Goal: Information Seeking & Learning: Compare options

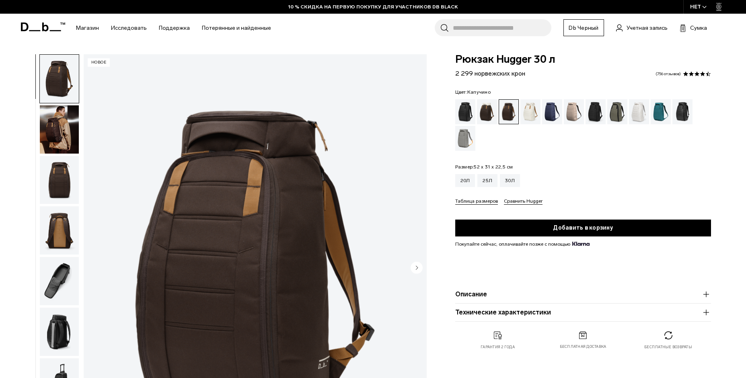
click at [484, 109] on div "Капучино" at bounding box center [487, 111] width 21 height 25
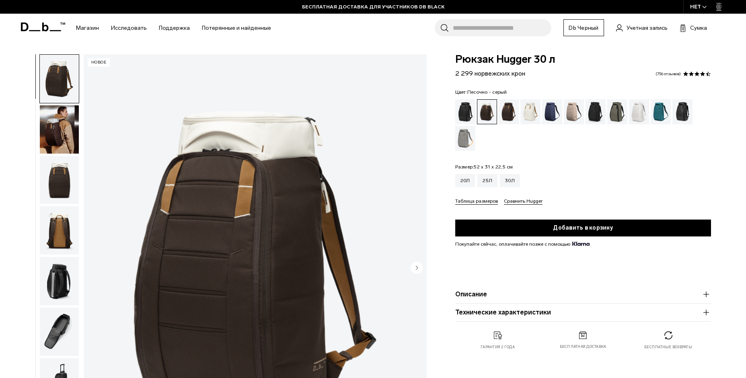
click at [466, 134] on div "Песочно - серый" at bounding box center [466, 138] width 21 height 25
click at [63, 122] on img "button" at bounding box center [59, 129] width 39 height 48
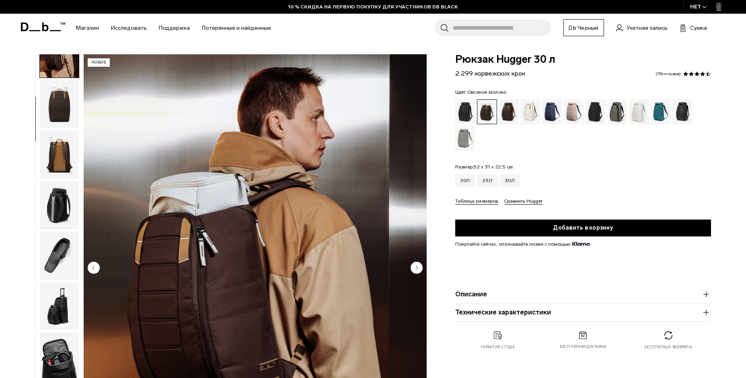
click at [533, 115] on div "Овсяное молоко" at bounding box center [531, 111] width 21 height 25
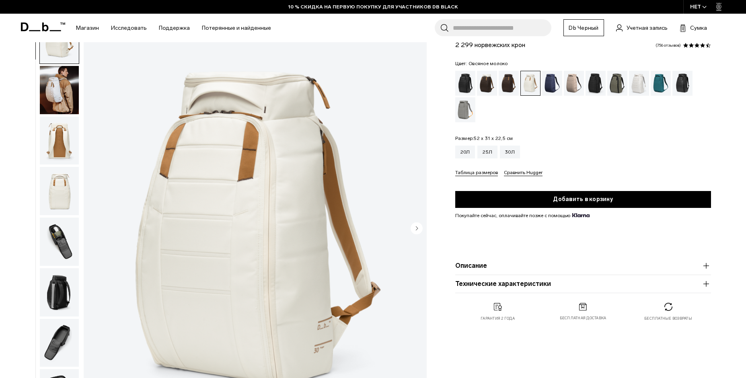
scroll to position [80, 0]
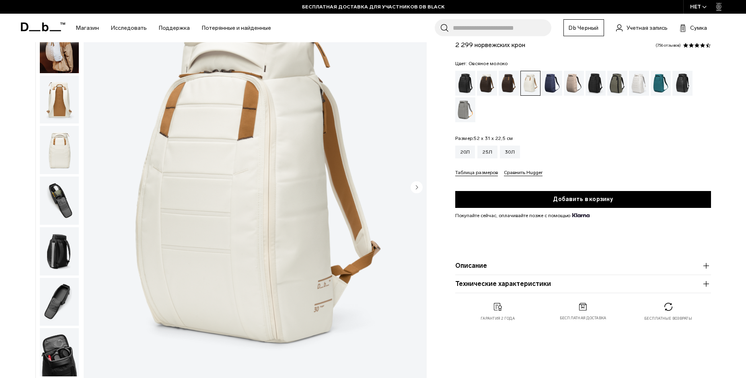
click at [58, 101] on img "button" at bounding box center [59, 100] width 39 height 48
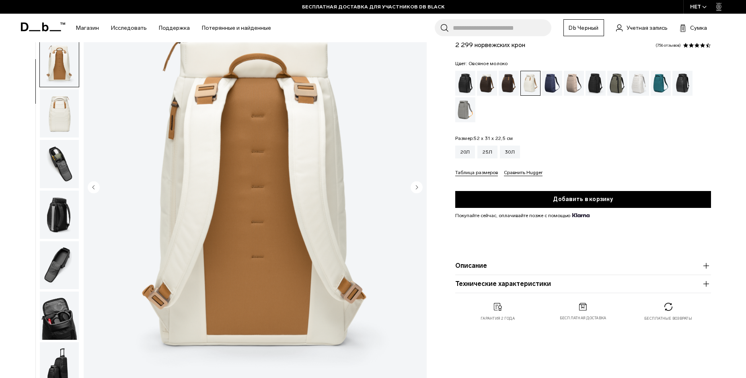
scroll to position [0, 0]
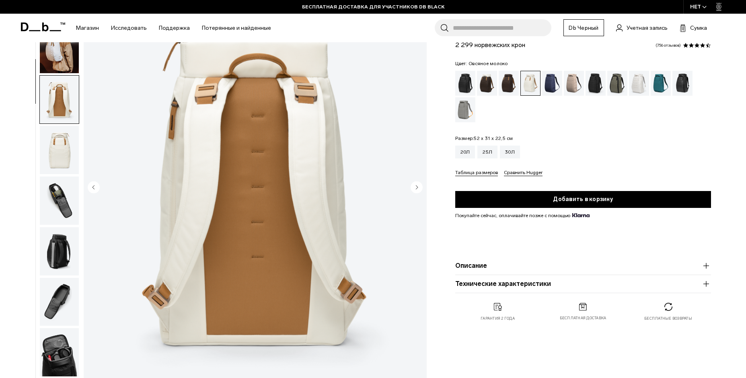
click at [60, 68] on img "button" at bounding box center [59, 49] width 39 height 48
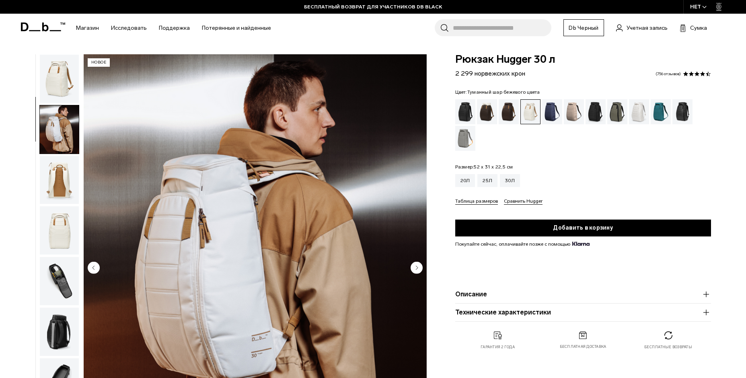
click at [571, 111] on div "Туманный Шар Бежевого Цвета" at bounding box center [574, 111] width 21 height 25
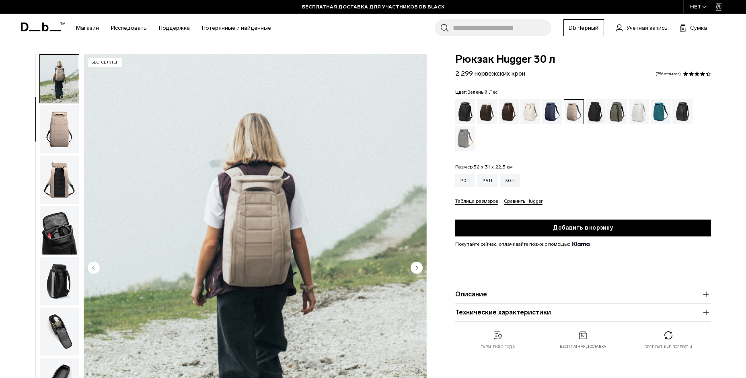
click at [618, 114] on div "Зеленый Лес" at bounding box center [618, 111] width 21 height 25
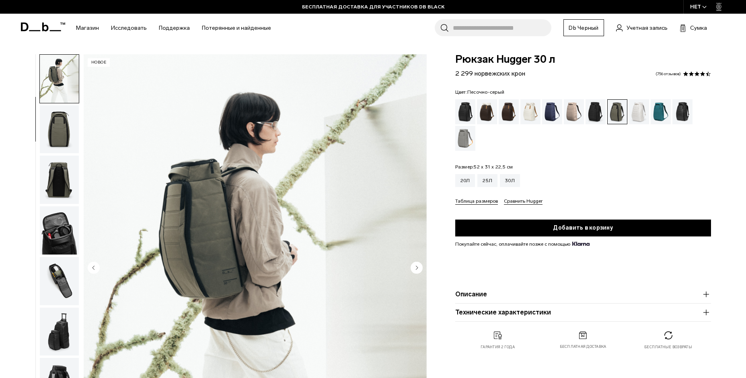
click at [464, 139] on div "Песочно - серый" at bounding box center [466, 138] width 21 height 25
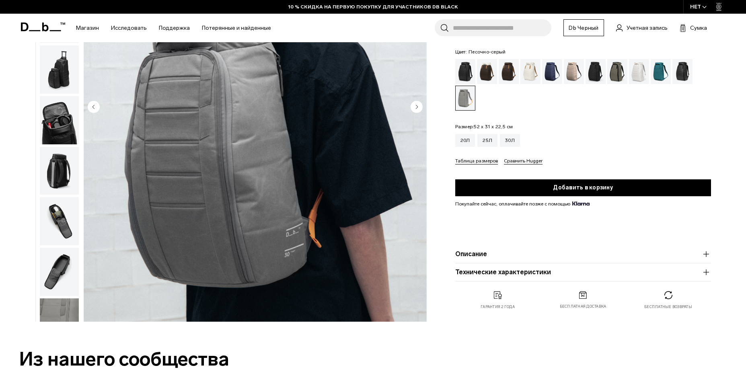
scroll to position [121, 0]
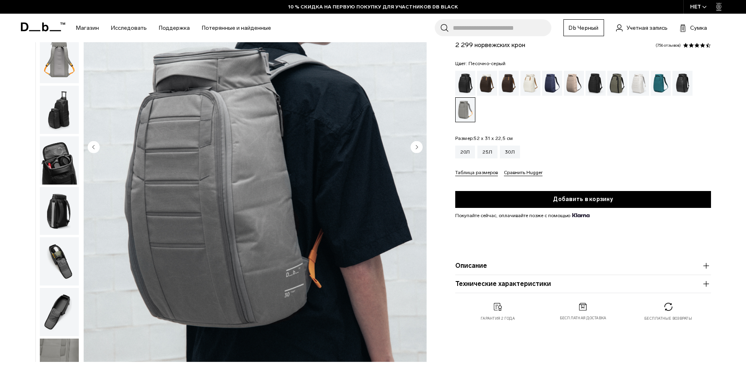
click at [54, 249] on img "button" at bounding box center [59, 261] width 39 height 48
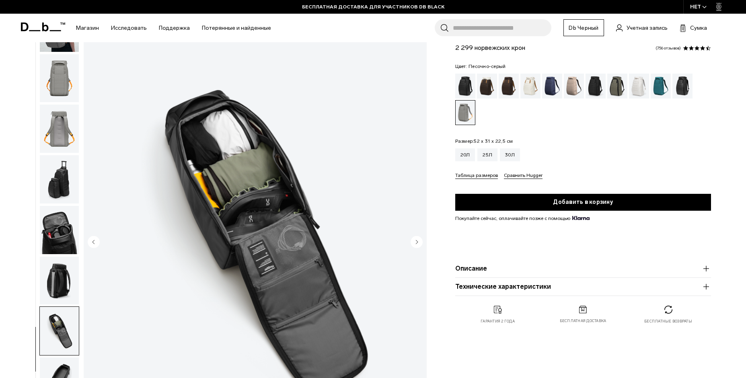
scroll to position [0, 0]
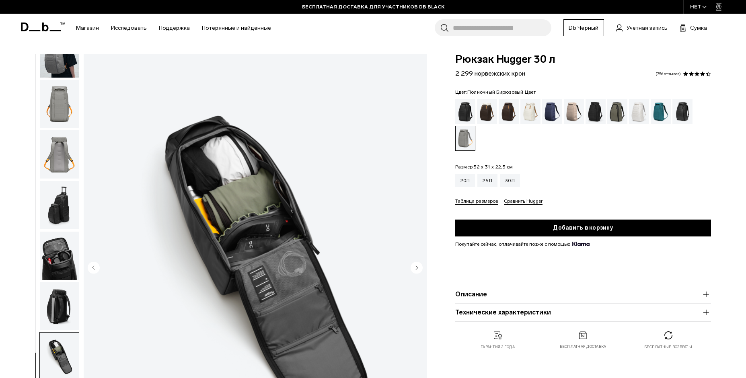
click at [661, 109] on div "Полночный Бирюзовый Цвет" at bounding box center [661, 111] width 21 height 25
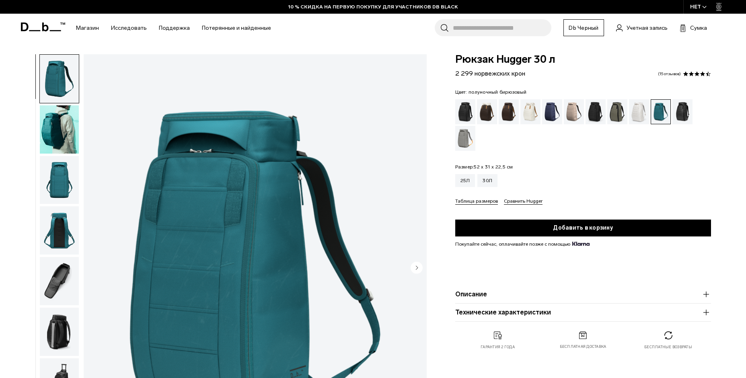
click at [52, 126] on img "button" at bounding box center [59, 129] width 39 height 48
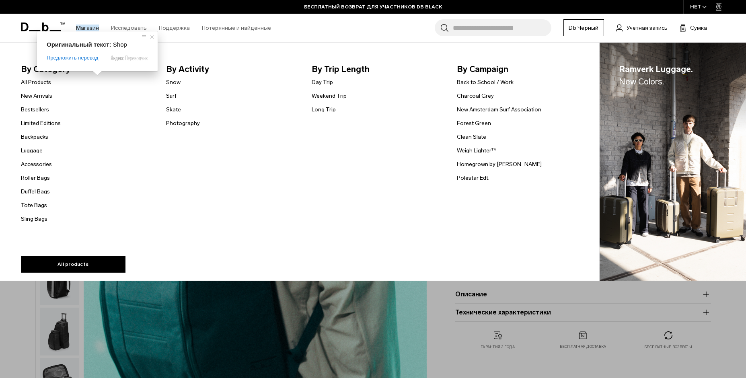
click at [91, 25] on ya-tr-span "Магазин" at bounding box center [87, 28] width 23 height 7
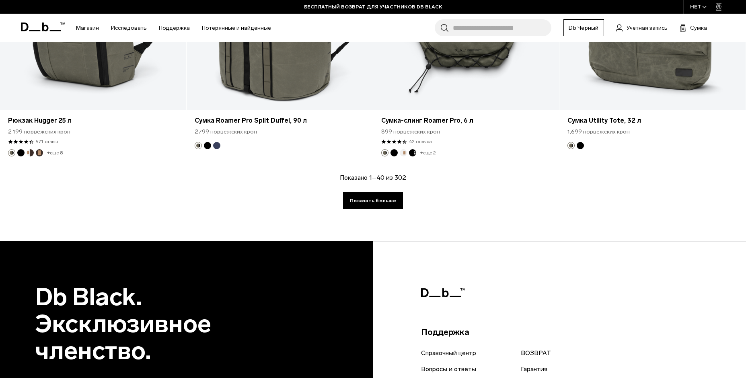
scroll to position [3070, 0]
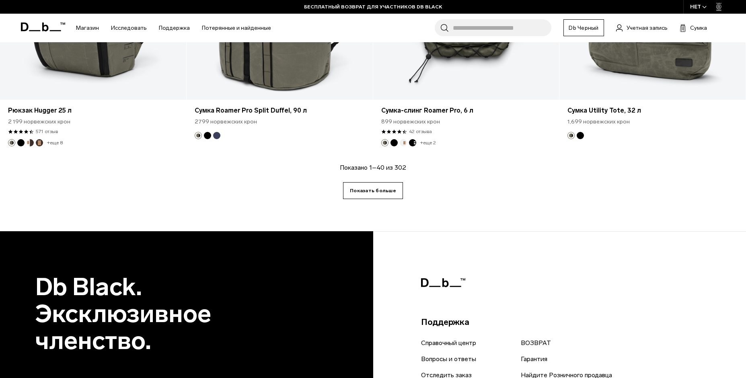
click at [388, 187] on ya-tr-span "Показать больше" at bounding box center [373, 190] width 46 height 7
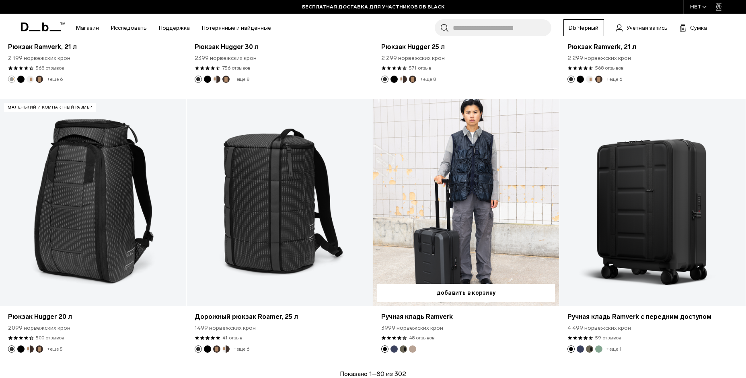
scroll to position [5695, 0]
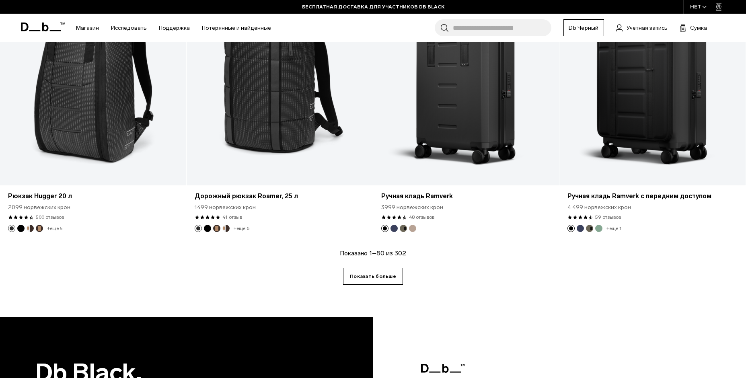
click at [387, 273] on ya-tr-span "Показать больше" at bounding box center [373, 276] width 46 height 7
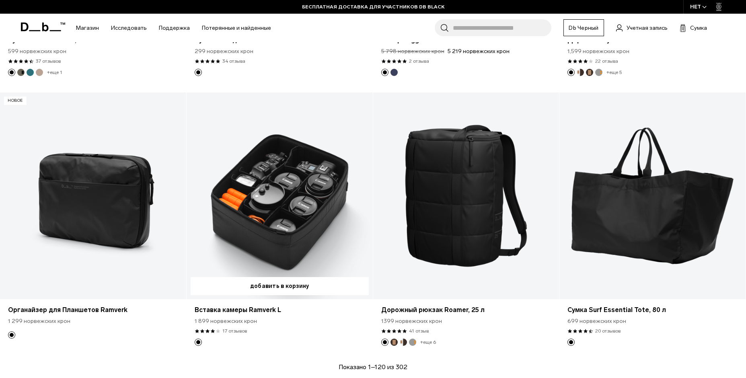
scroll to position [8552, 0]
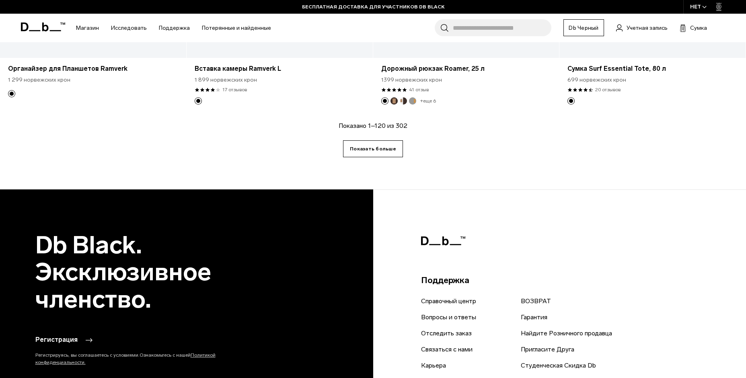
click at [375, 145] on ya-tr-span "Показать больше" at bounding box center [373, 148] width 46 height 7
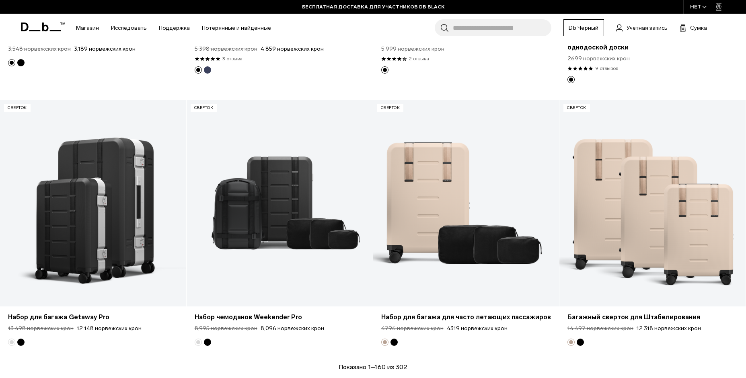
scroll to position [11208, 0]
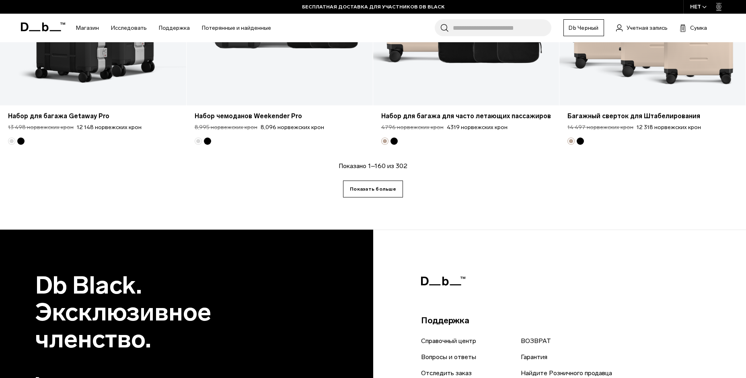
click at [378, 186] on ya-tr-span "Показать больше" at bounding box center [373, 189] width 46 height 7
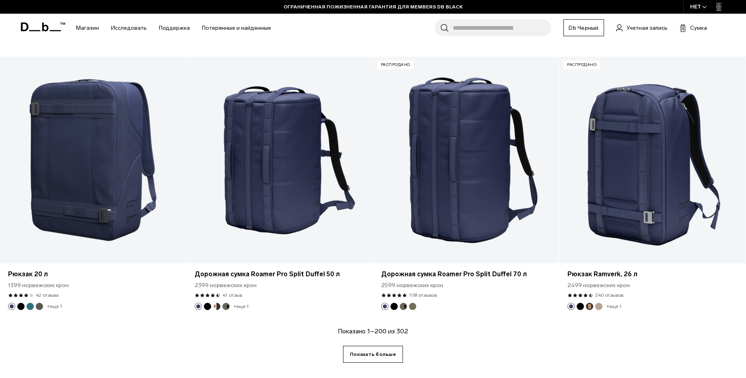
scroll to position [13904, 0]
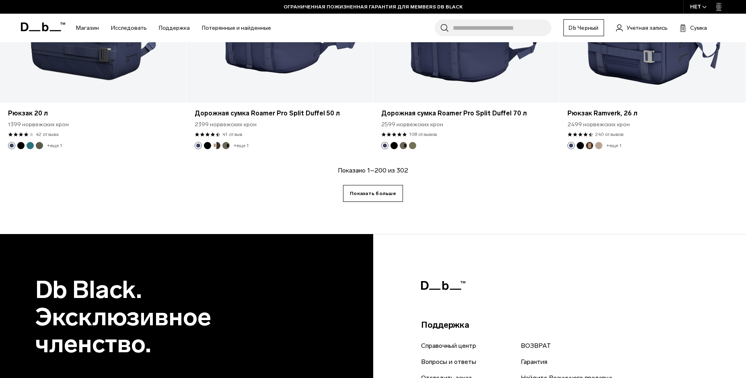
click at [385, 190] on ya-tr-span "Показать больше" at bounding box center [373, 193] width 46 height 7
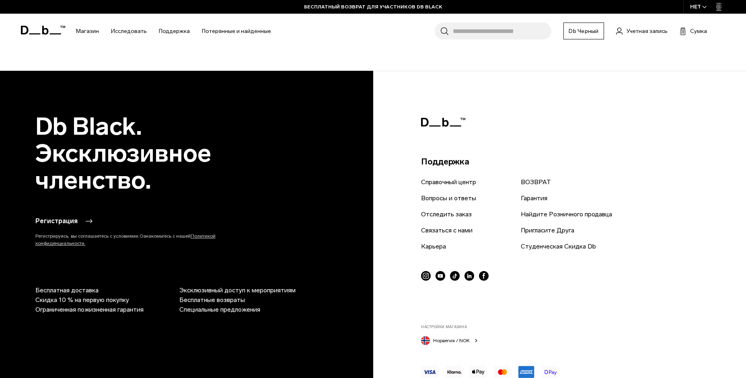
scroll to position [16635, 0]
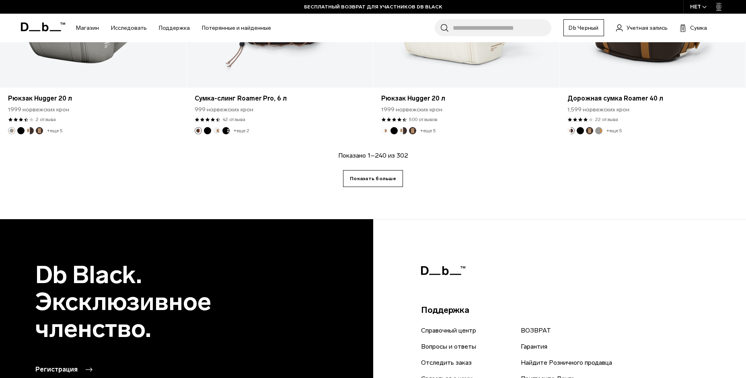
drag, startPoint x: 367, startPoint y: 140, endPoint x: 361, endPoint y: 143, distance: 7.6
click at [367, 175] on ya-tr-span "Показать больше" at bounding box center [373, 178] width 46 height 7
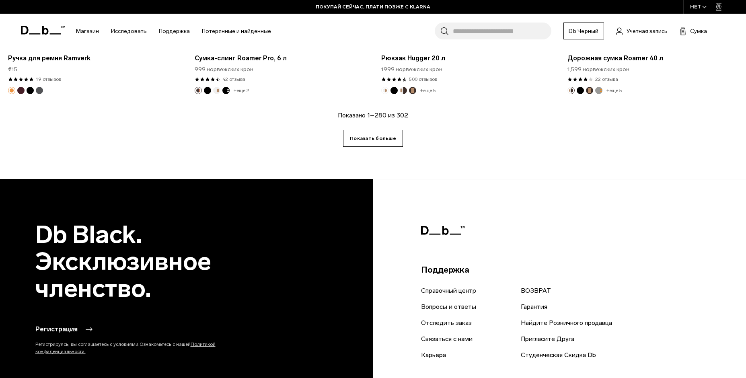
scroll to position [19251, 0]
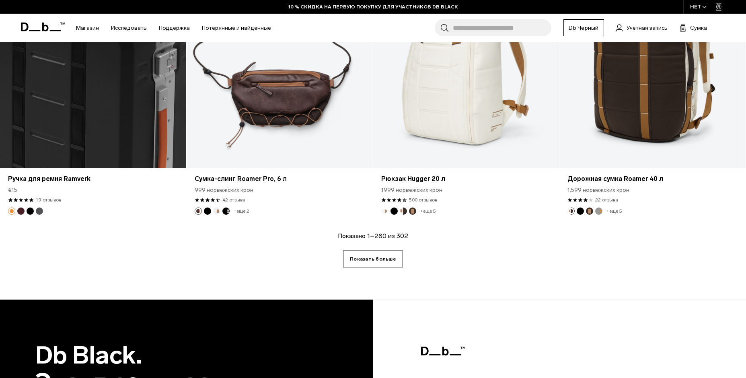
click at [379, 256] on ya-tr-span "Показать больше" at bounding box center [373, 259] width 46 height 7
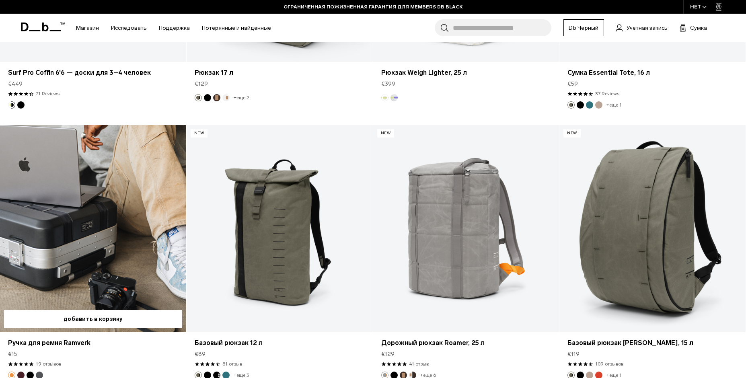
scroll to position [19039, 0]
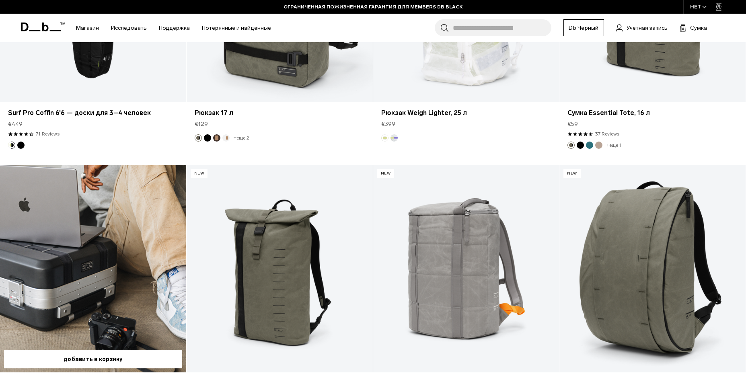
click at [105, 177] on link "Ручка для ремня Ramverk" at bounding box center [93, 268] width 186 height 207
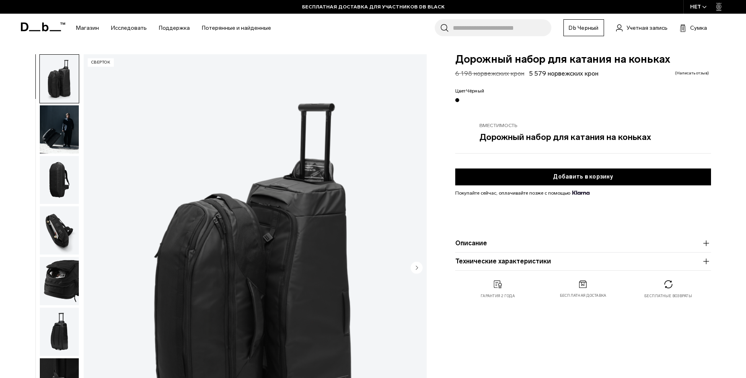
click at [58, 225] on img "button" at bounding box center [59, 230] width 39 height 48
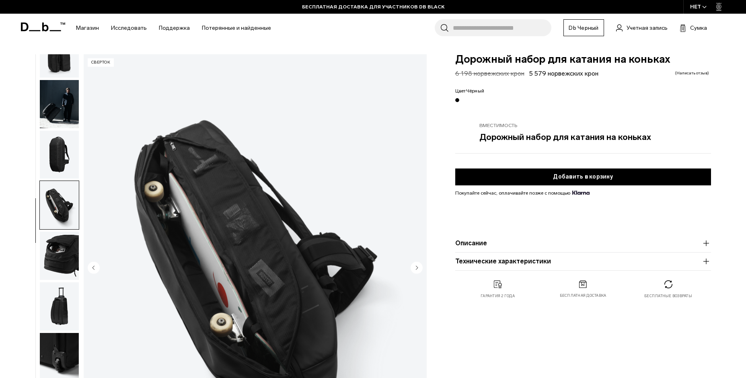
scroll to position [80, 0]
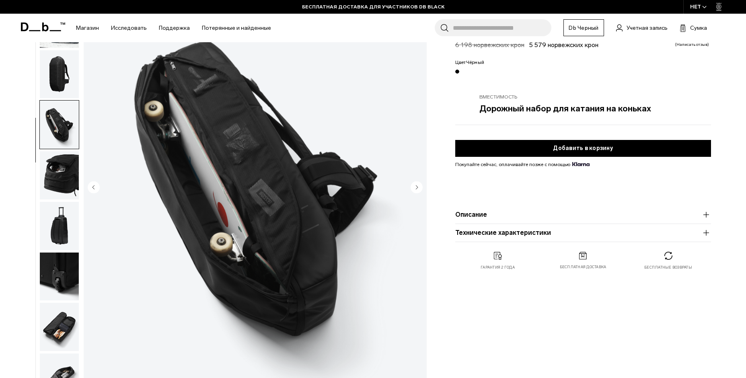
click at [67, 167] on img "button" at bounding box center [59, 175] width 39 height 48
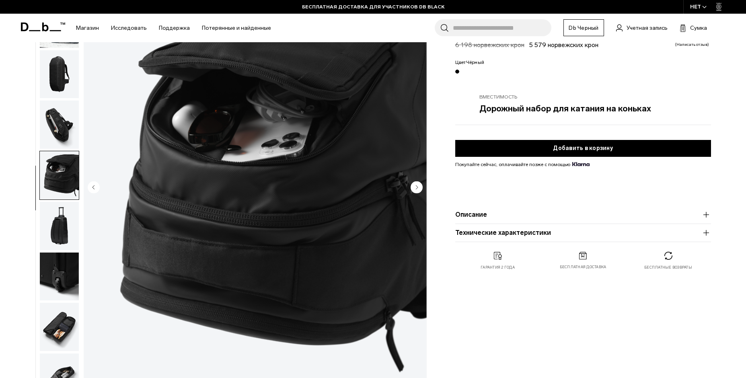
click at [55, 233] on img "button" at bounding box center [59, 226] width 39 height 48
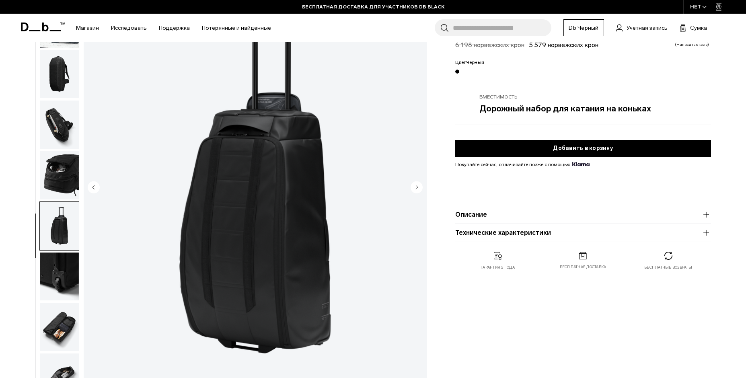
click at [64, 273] on img "button" at bounding box center [59, 277] width 39 height 48
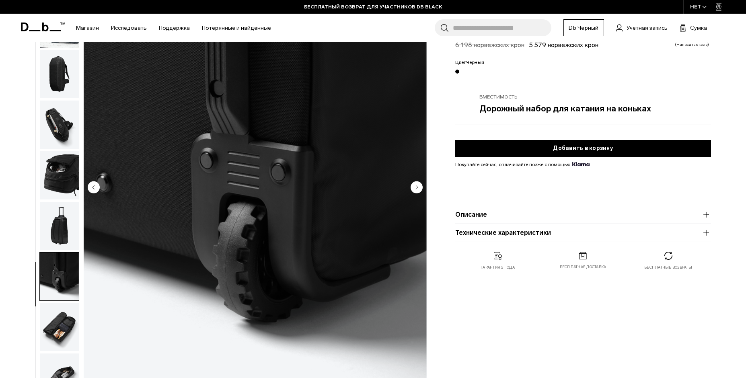
click at [47, 217] on img "button" at bounding box center [59, 226] width 39 height 48
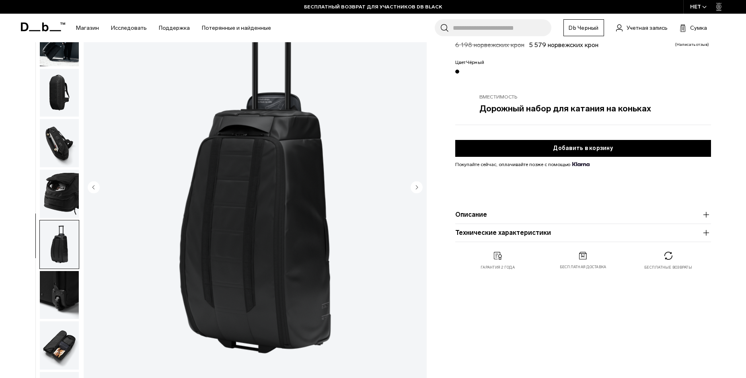
scroll to position [0, 0]
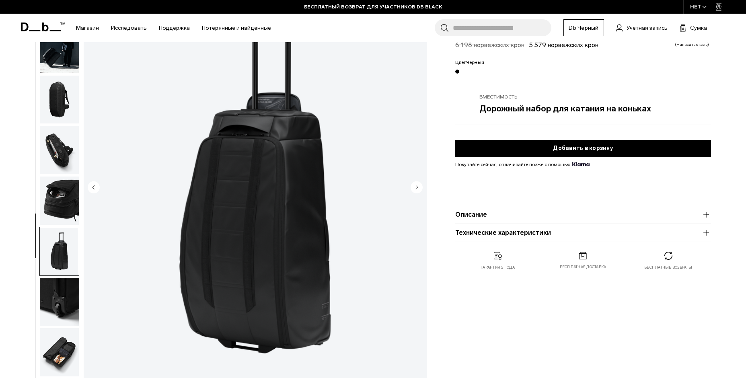
click at [59, 45] on img "button" at bounding box center [59, 49] width 39 height 48
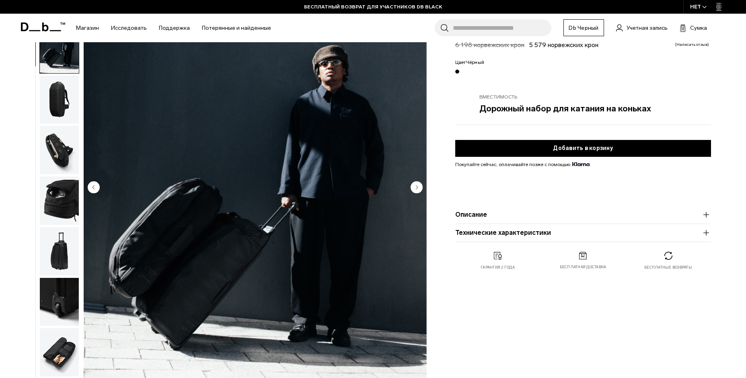
scroll to position [25, 0]
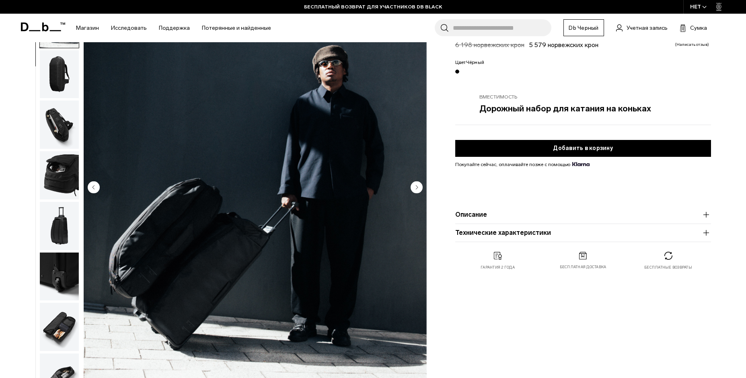
click at [47, 126] on img "button" at bounding box center [59, 125] width 39 height 48
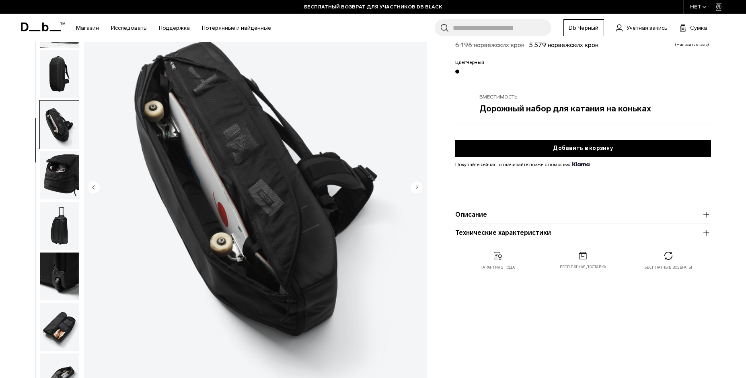
click at [68, 147] on img "button" at bounding box center [59, 125] width 39 height 48
click at [55, 180] on img "button" at bounding box center [59, 175] width 39 height 48
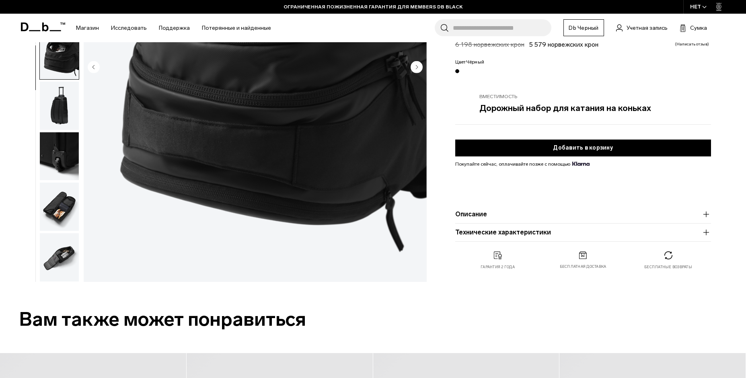
scroll to position [282, 0]
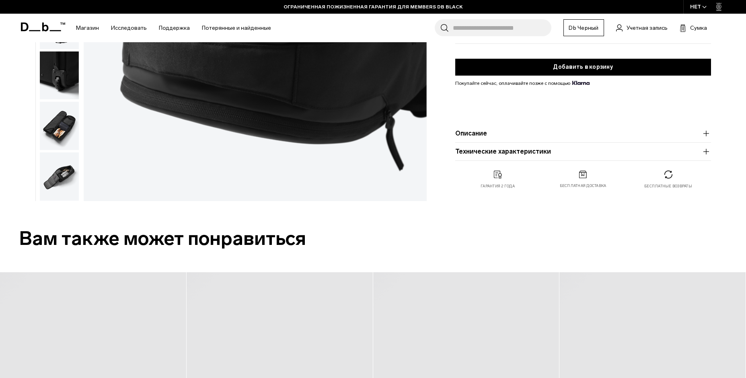
click at [52, 164] on img "button" at bounding box center [59, 177] width 39 height 48
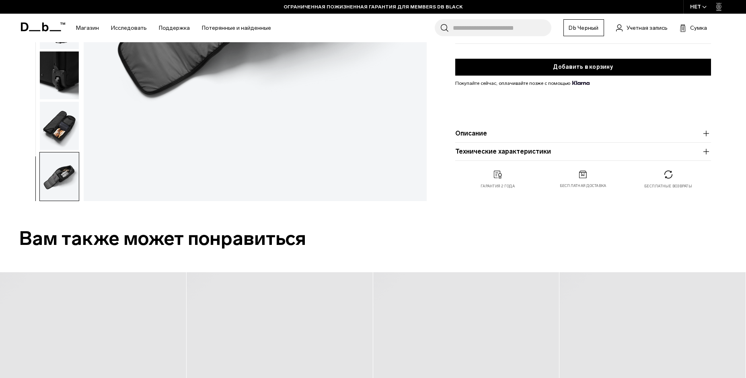
scroll to position [121, 0]
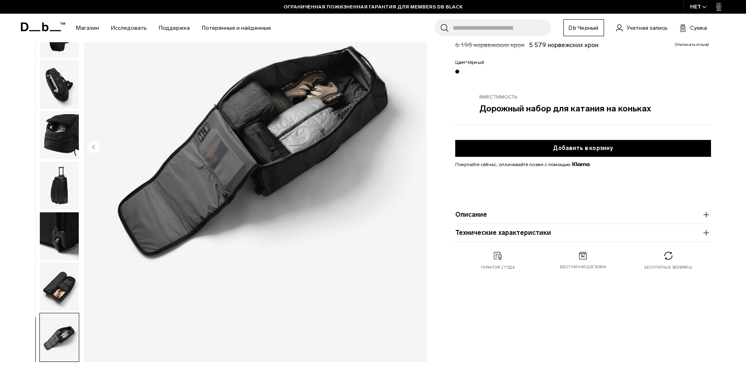
click at [51, 291] on img "button" at bounding box center [59, 287] width 39 height 48
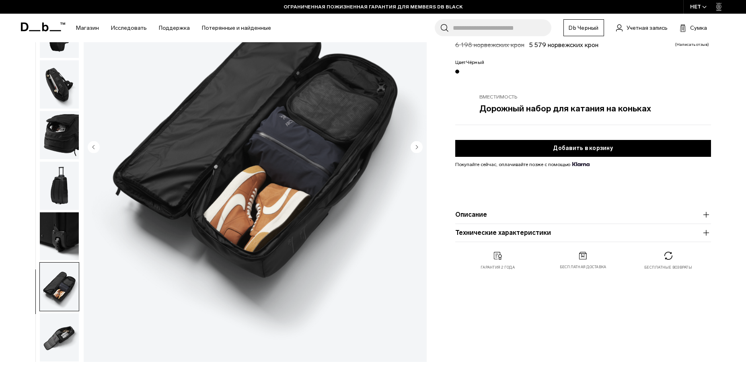
click at [62, 242] on img "button" at bounding box center [59, 236] width 39 height 48
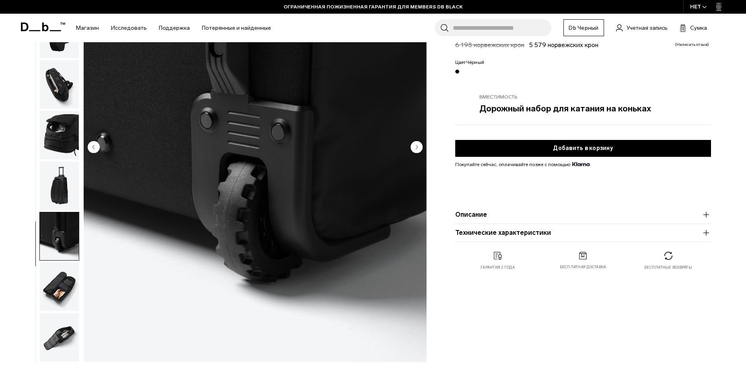
click at [60, 291] on img "button" at bounding box center [59, 287] width 39 height 48
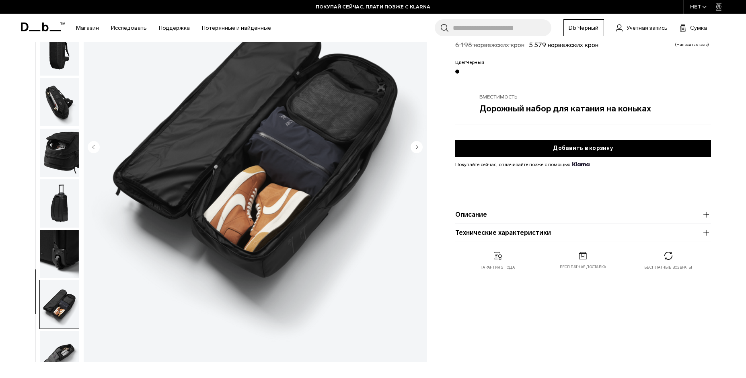
scroll to position [0, 0]
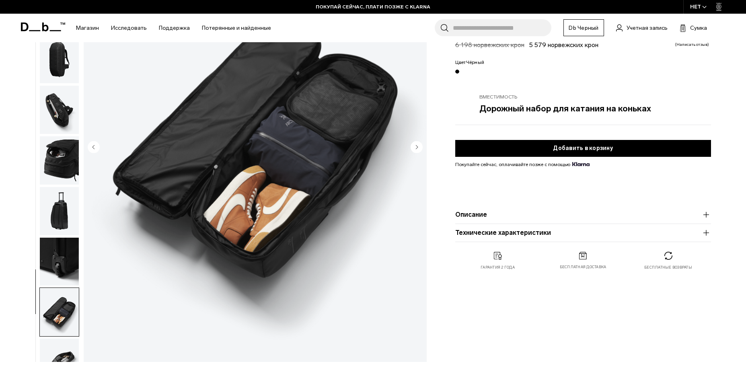
click at [74, 214] on img "button" at bounding box center [59, 211] width 39 height 48
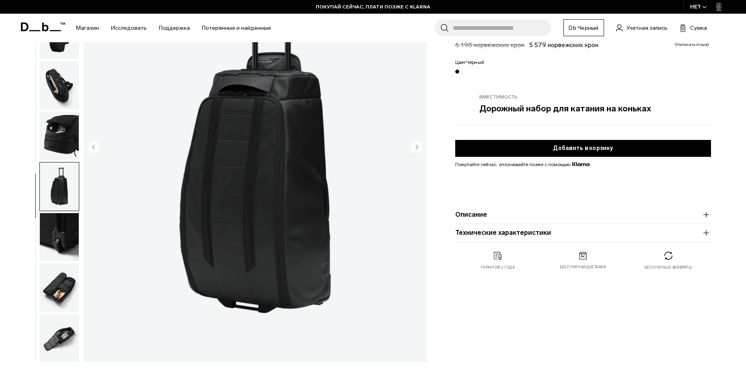
scroll to position [25, 0]
click at [59, 130] on img "button" at bounding box center [59, 135] width 39 height 48
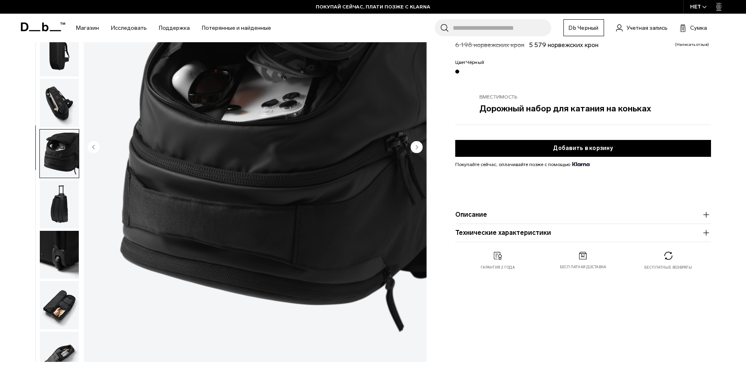
scroll to position [0, 0]
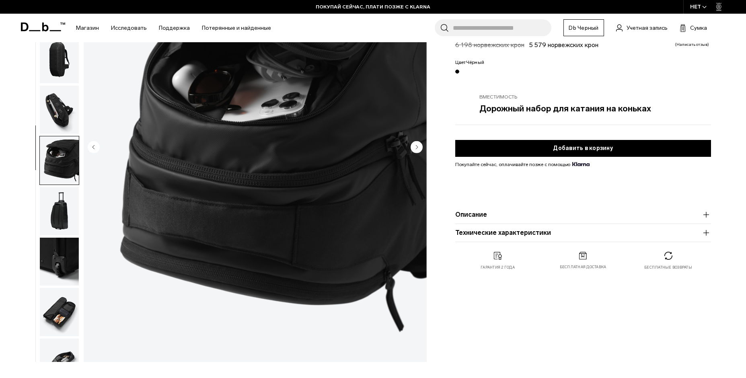
click at [54, 101] on img "button" at bounding box center [59, 110] width 39 height 48
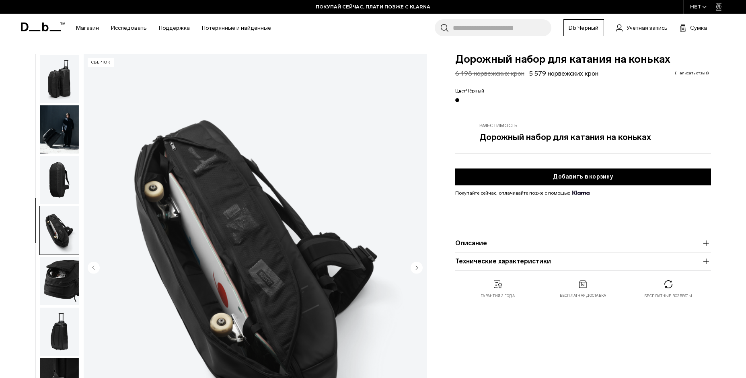
click at [59, 127] on img "button" at bounding box center [59, 129] width 39 height 48
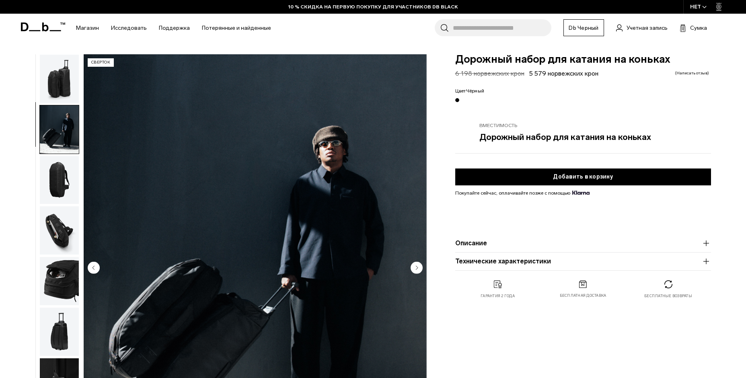
click at [54, 82] on img "button" at bounding box center [59, 79] width 39 height 48
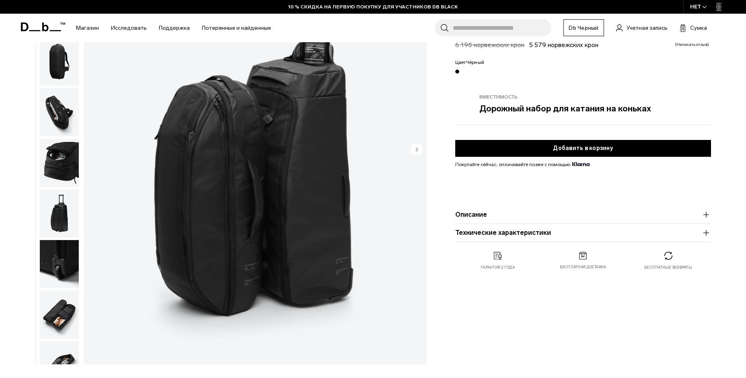
scroll to position [121, 0]
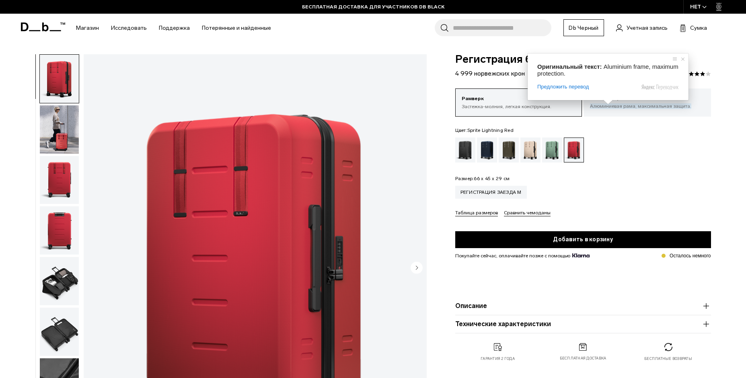
click at [631, 107] on ya-tr-span "Алюминиевая рама, максимальная защита." at bounding box center [640, 106] width 101 height 6
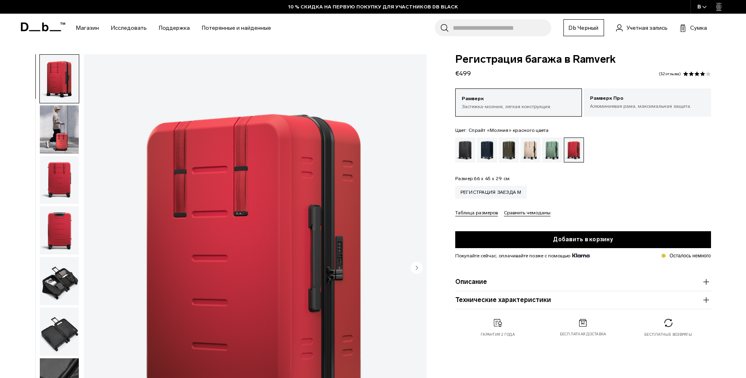
click at [65, 133] on img "button" at bounding box center [59, 129] width 39 height 48
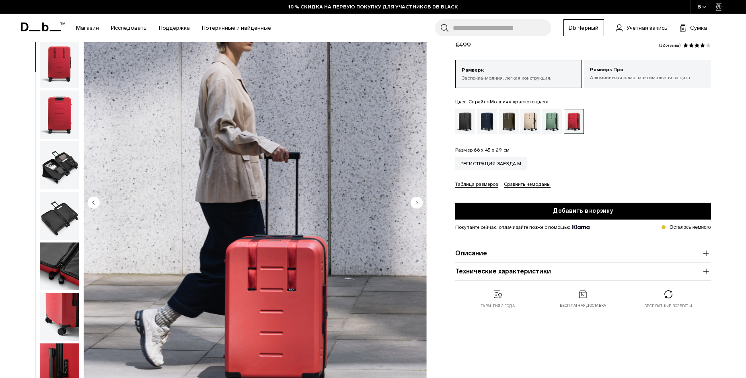
scroll to position [121, 0]
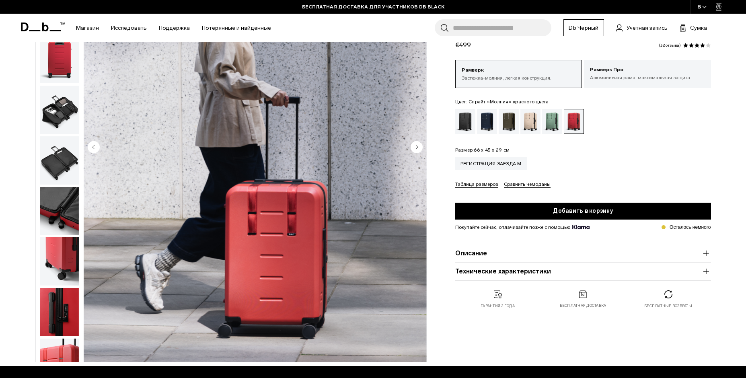
drag, startPoint x: 52, startPoint y: 155, endPoint x: 42, endPoint y: 124, distance: 32.3
click at [52, 155] on img "button" at bounding box center [59, 160] width 39 height 48
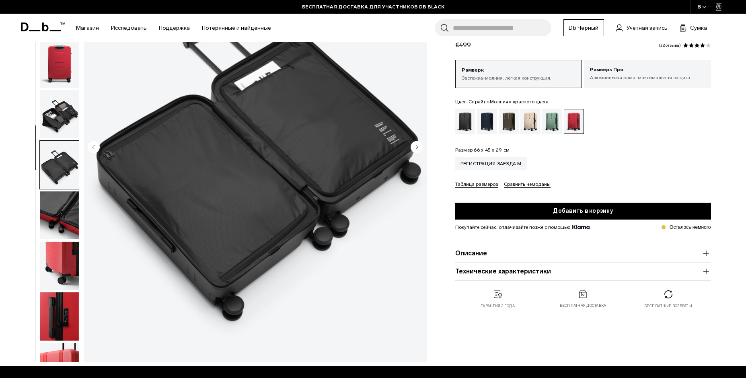
click at [62, 105] on img "button" at bounding box center [59, 114] width 39 height 48
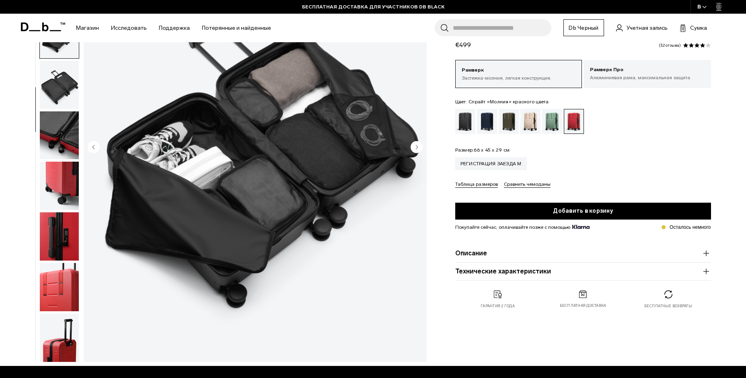
scroll to position [127, 0]
click at [74, 180] on img "button" at bounding box center [59, 185] width 39 height 48
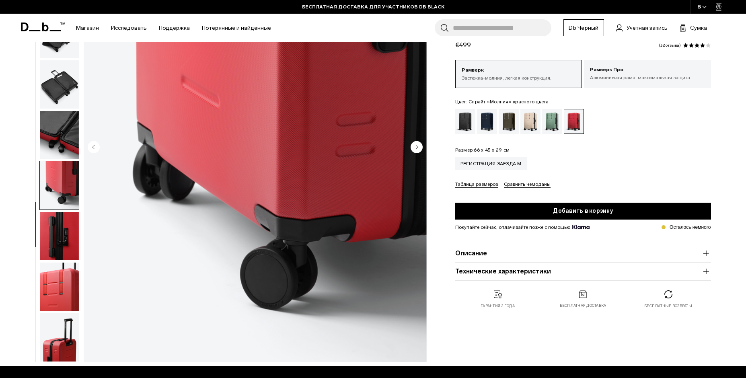
click at [51, 227] on img "button" at bounding box center [59, 236] width 39 height 48
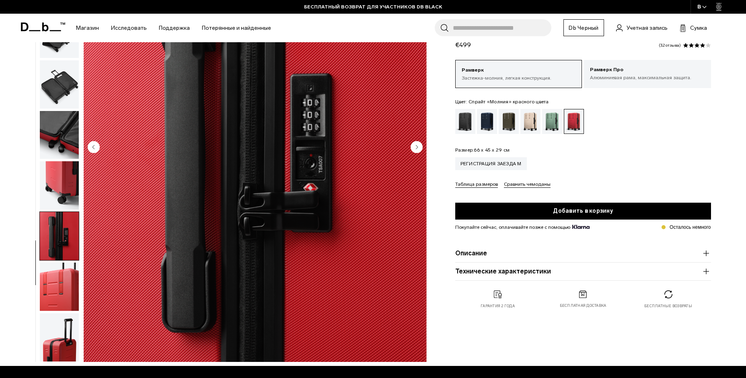
click at [58, 189] on img "button" at bounding box center [59, 185] width 39 height 48
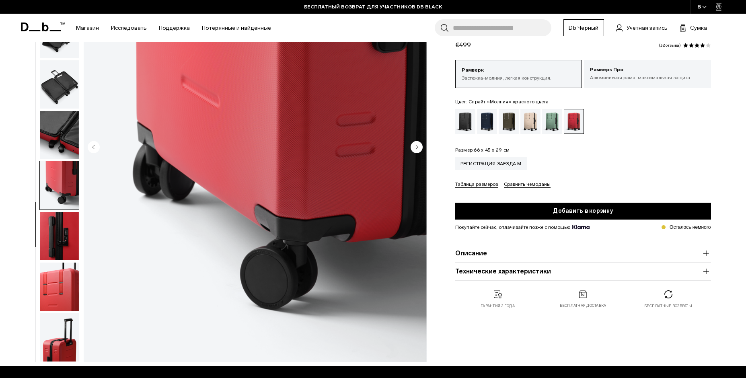
click at [58, 232] on img "button" at bounding box center [59, 236] width 39 height 48
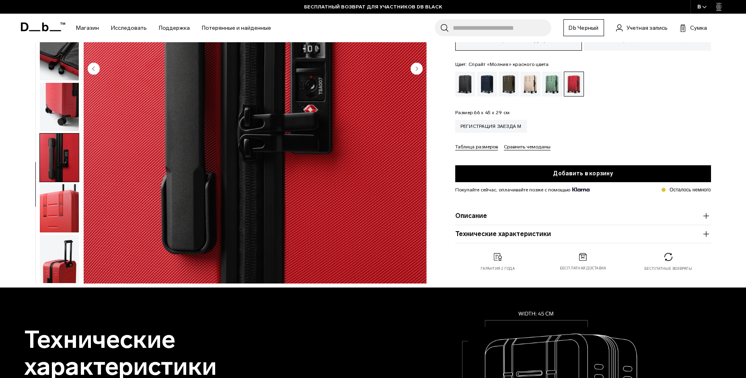
scroll to position [201, 0]
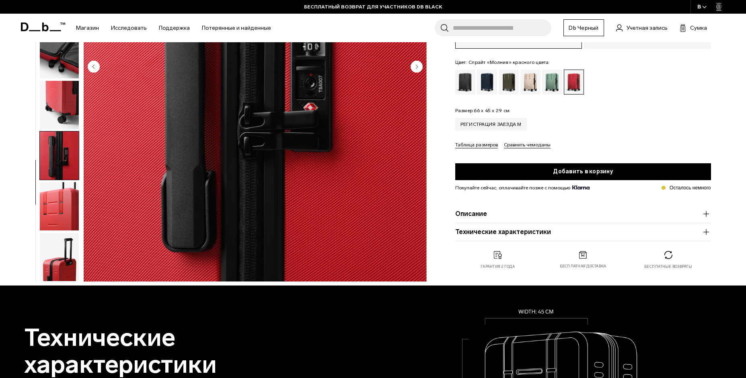
click at [60, 216] on img "button" at bounding box center [59, 206] width 39 height 48
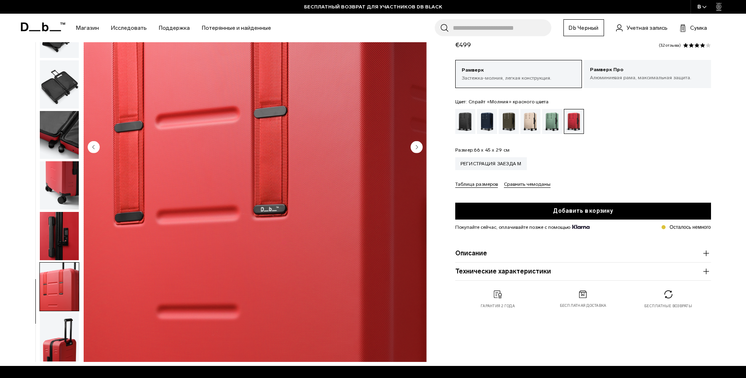
scroll to position [282, 0]
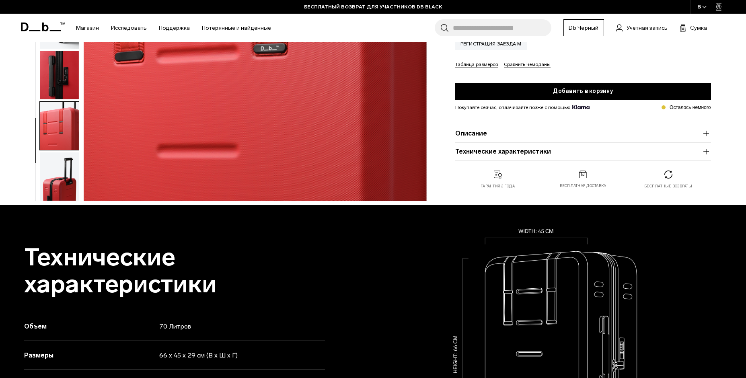
click at [62, 177] on img "button" at bounding box center [59, 177] width 39 height 48
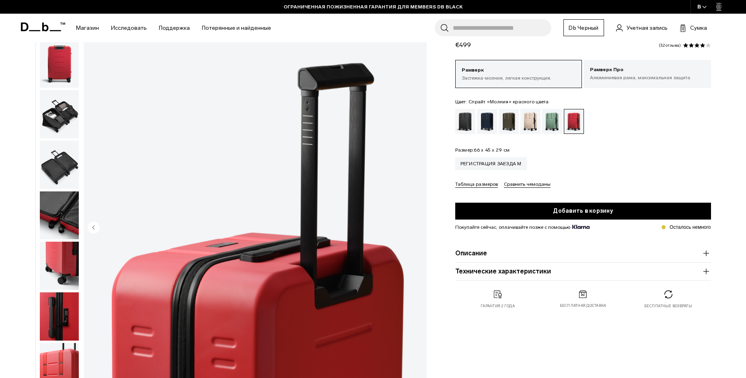
scroll to position [201, 0]
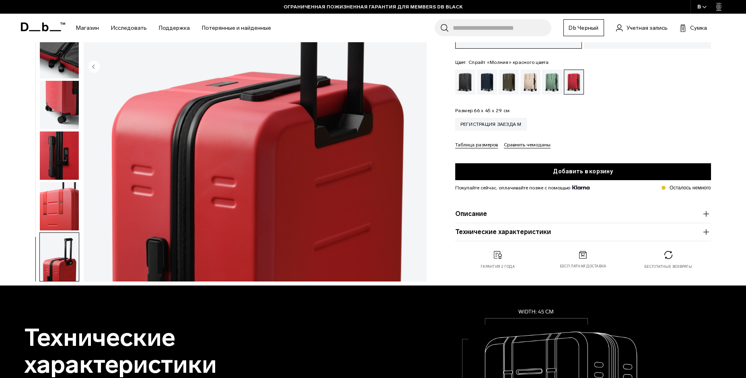
click at [549, 214] on button "Описание" at bounding box center [584, 214] width 256 height 10
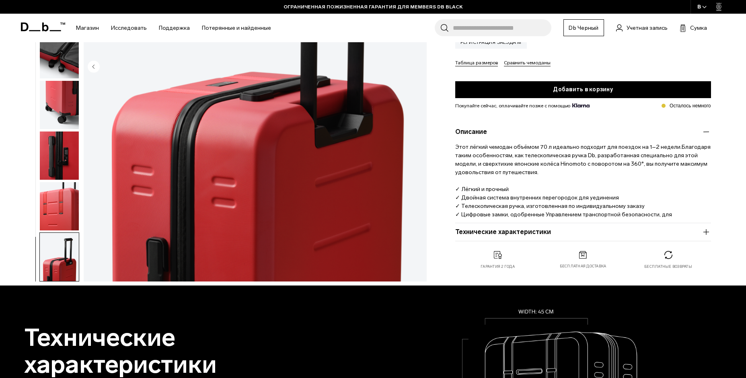
scroll to position [241, 0]
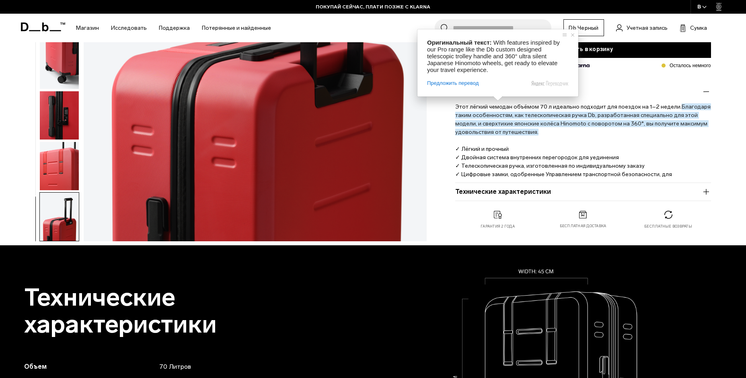
click at [496, 194] on ya-tr-span "Технические характеристики" at bounding box center [504, 191] width 96 height 7
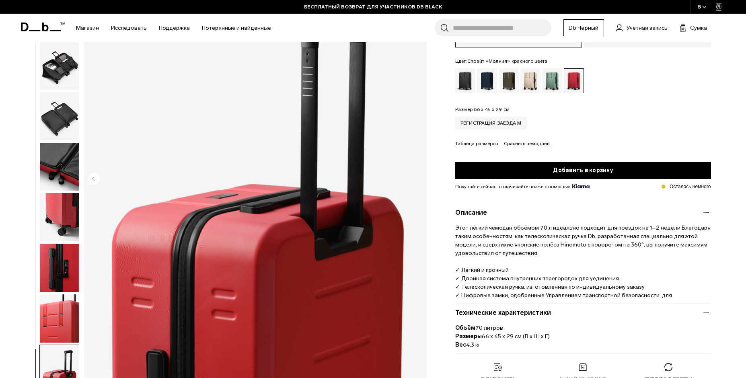
scroll to position [80, 0]
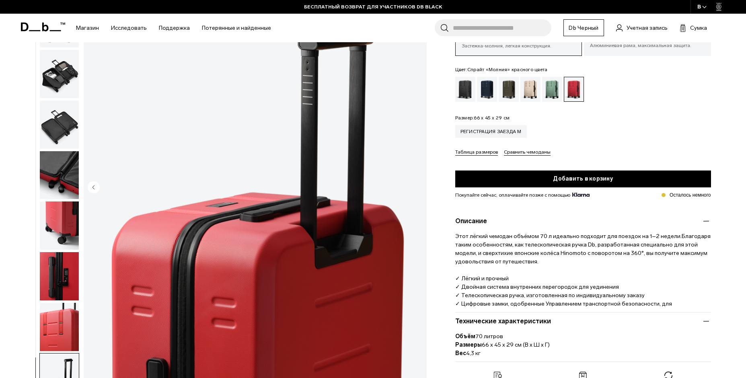
click at [57, 105] on img "button" at bounding box center [59, 125] width 39 height 48
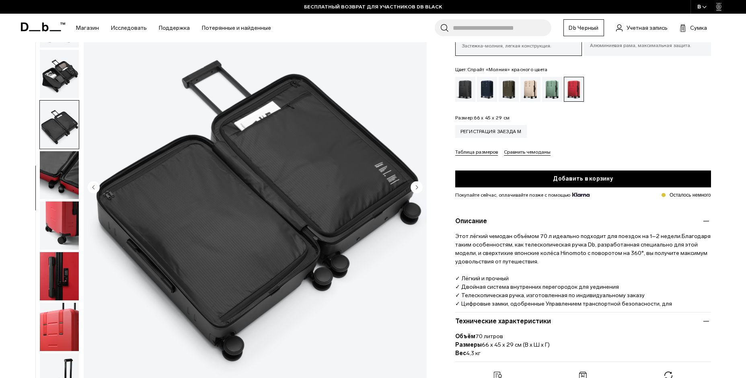
click at [57, 78] on img "button" at bounding box center [59, 74] width 39 height 48
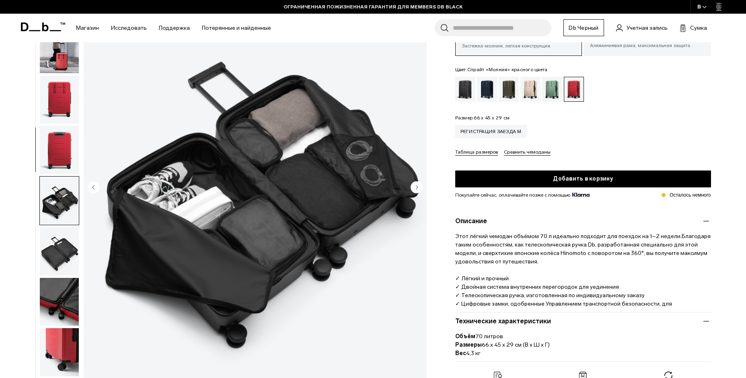
scroll to position [0, 0]
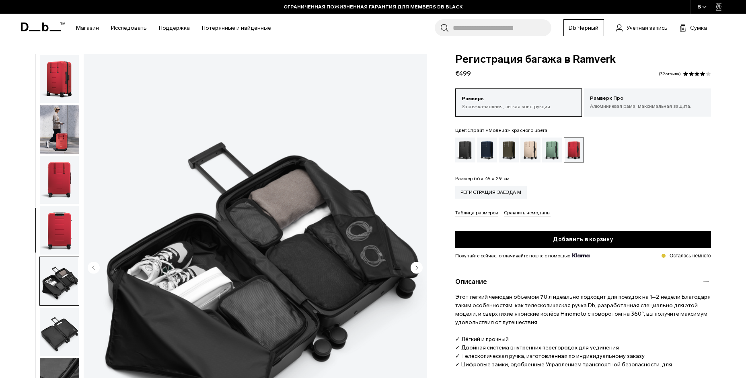
click at [68, 94] on img "button" at bounding box center [59, 79] width 39 height 48
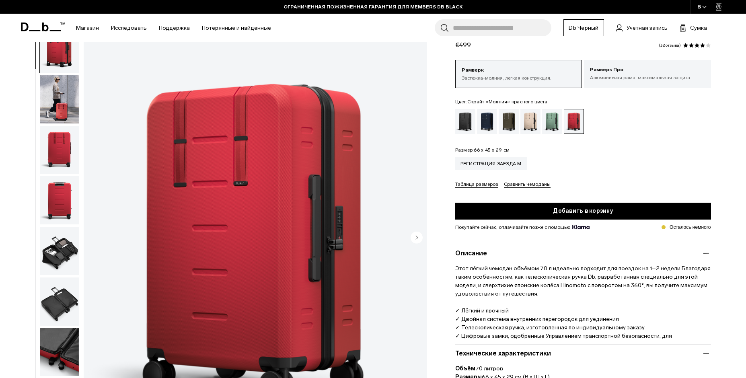
scroll to position [40, 0]
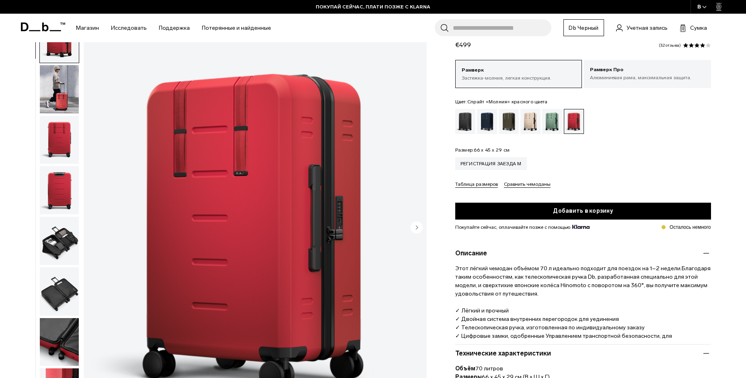
click at [70, 91] on img "button" at bounding box center [59, 89] width 39 height 48
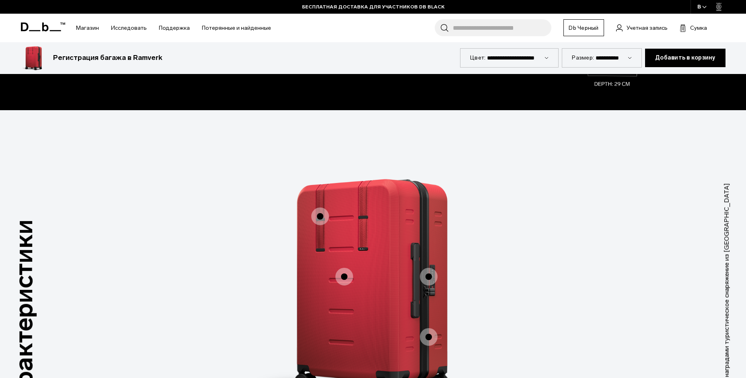
scroll to position [684, 0]
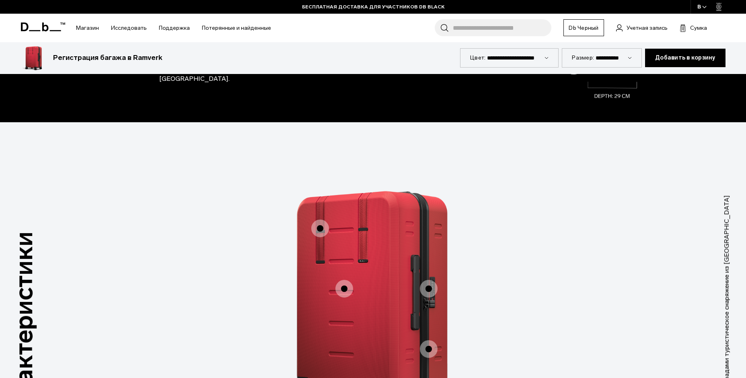
click at [430, 280] on span "1 / 3" at bounding box center [429, 289] width 18 height 18
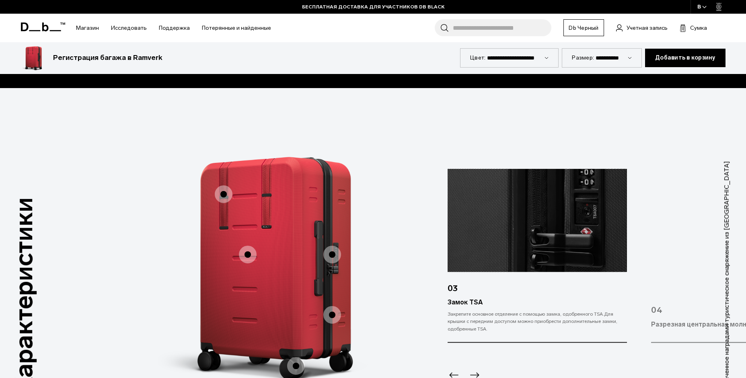
scroll to position [765, 0]
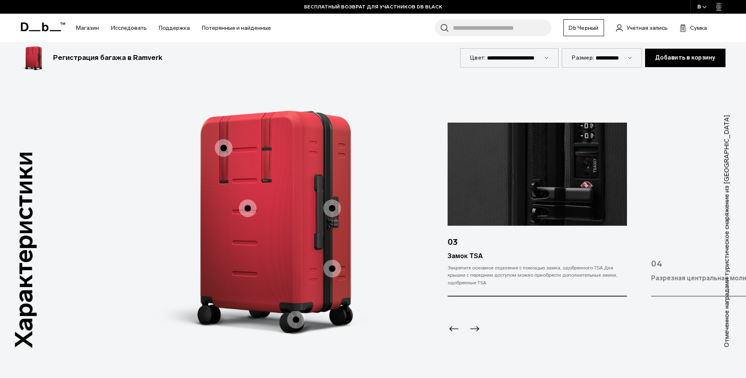
click at [246, 202] on span "1 / 3" at bounding box center [248, 209] width 18 height 18
click at [248, 200] on span "1 / 3" at bounding box center [248, 209] width 18 height 18
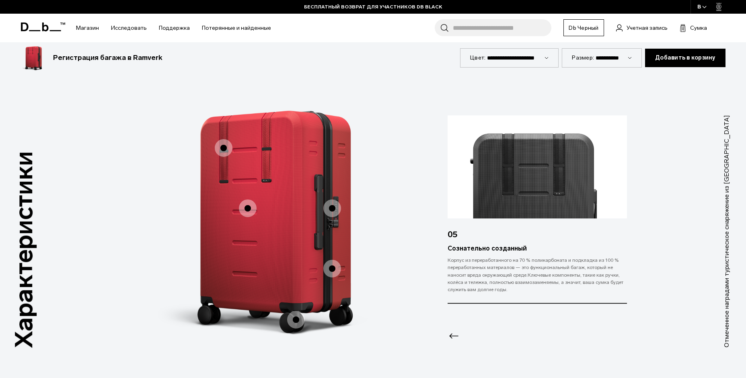
click at [222, 139] on span "1 / 3" at bounding box center [224, 148] width 18 height 18
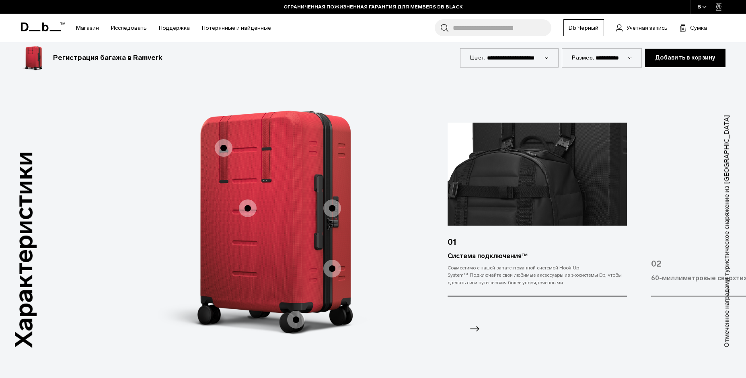
click at [333, 260] on span "1 / 3" at bounding box center [333, 269] width 18 height 18
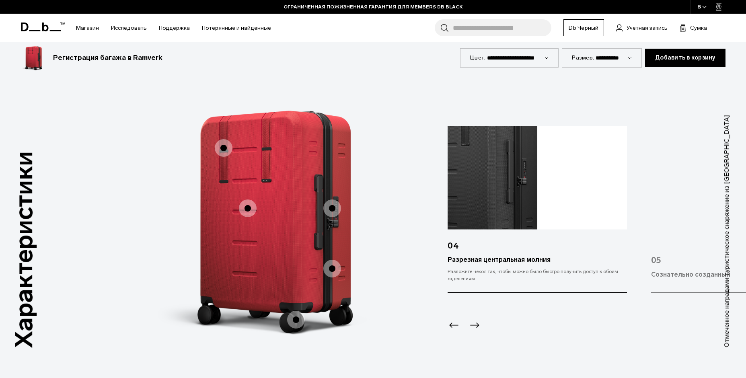
click at [296, 311] on span "1 / 3" at bounding box center [296, 320] width 18 height 18
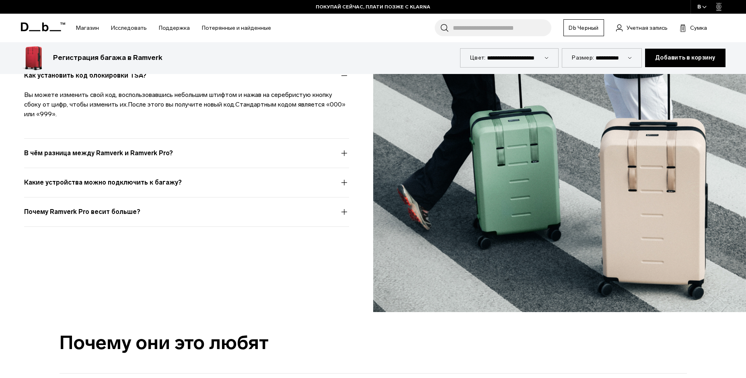
scroll to position [2133, 0]
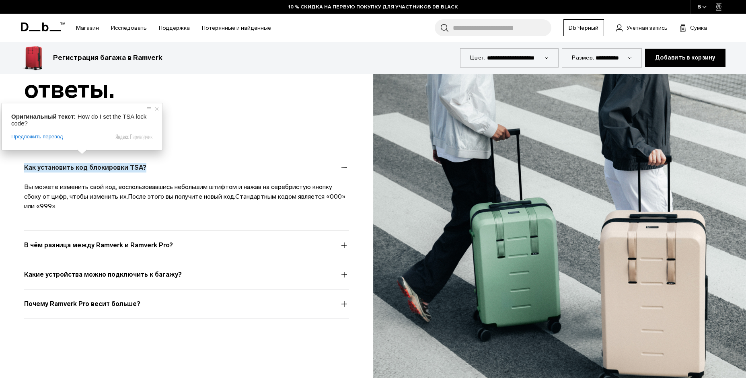
click at [113, 241] on ya-tr-span "В чём разница между Ramverk и Ramverk Pro?" at bounding box center [98, 246] width 149 height 10
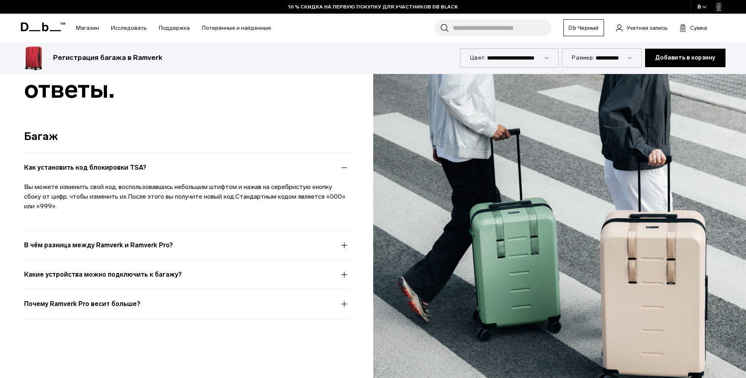
click at [129, 241] on ya-tr-span "В чём разница между Ramverk и Ramverk Pro?" at bounding box center [98, 246] width 149 height 10
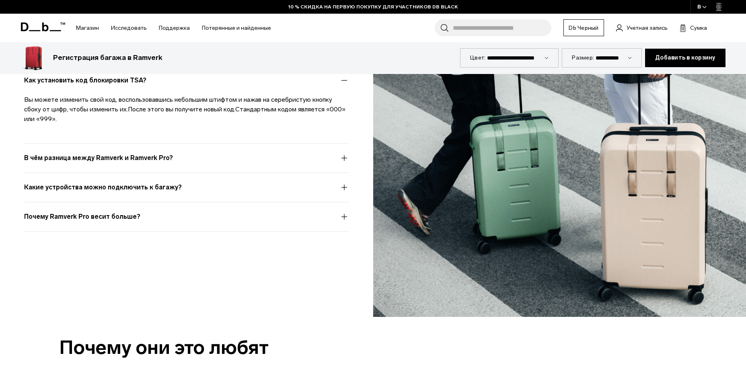
scroll to position [2213, 0]
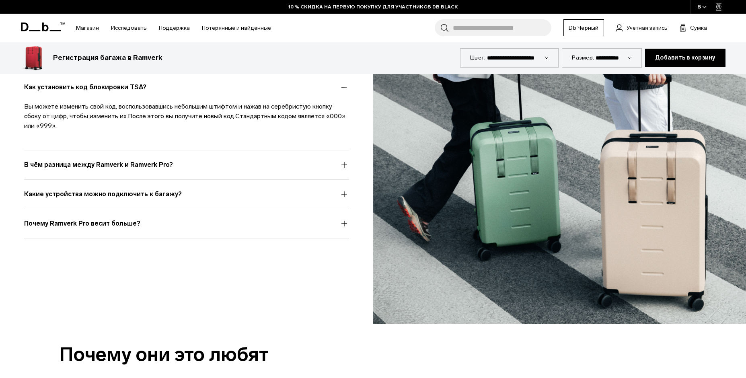
click at [346, 160] on button "В чём разница между Ramverk и Ramverk Pro?" at bounding box center [186, 169] width 325 height 19
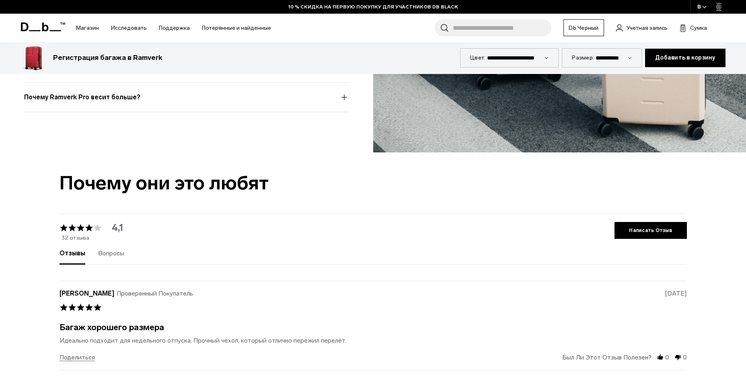
scroll to position [2455, 0]
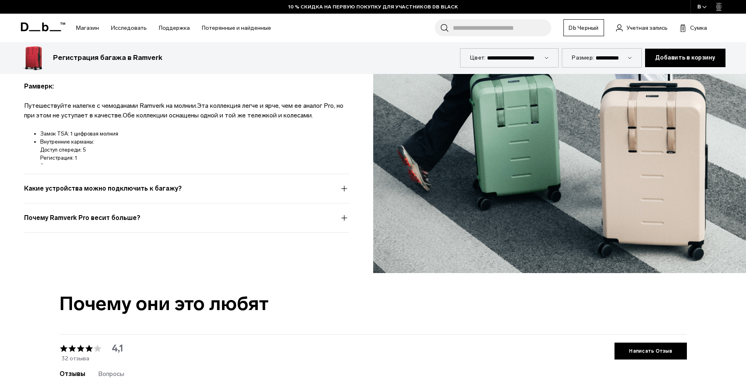
click at [161, 184] on ya-tr-span "Какие устройства можно подключить к багажу?" at bounding box center [103, 189] width 158 height 10
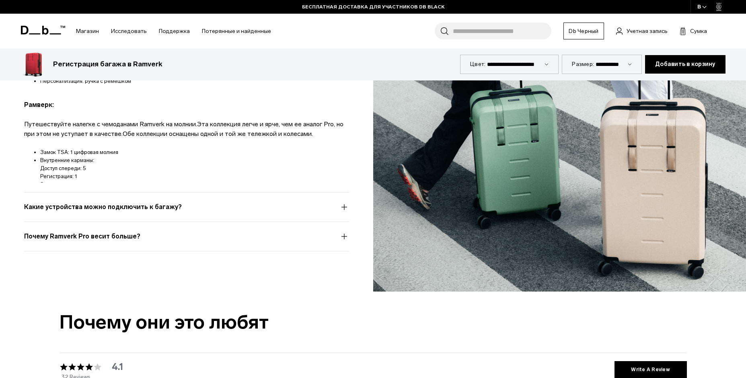
scroll to position [2387, 0]
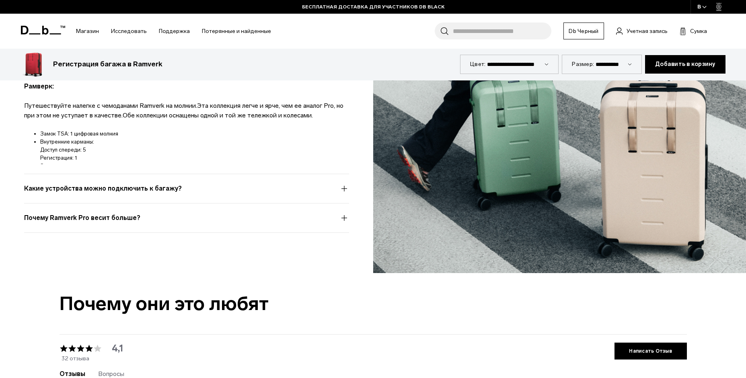
click at [344, 184] on button "Какие устройства можно подключить к багажу?" at bounding box center [186, 193] width 325 height 19
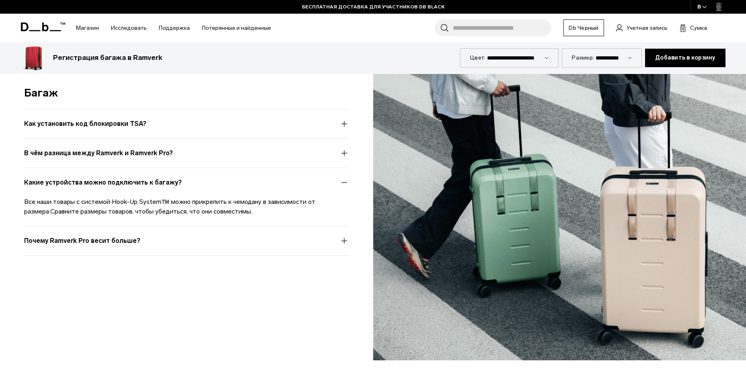
scroll to position [2105, 0]
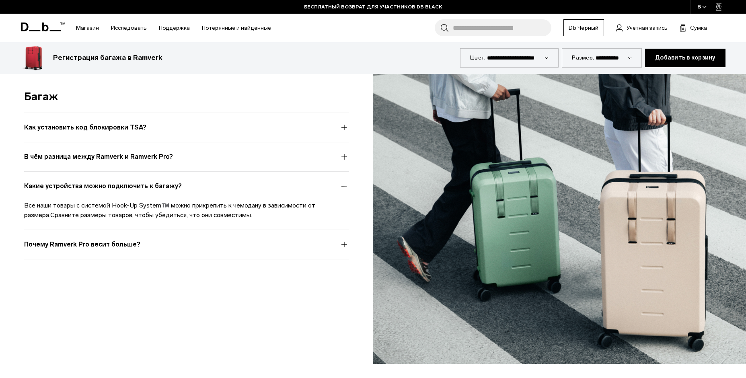
click at [344, 240] on button "Почему Ramverk Pro весит больше?" at bounding box center [186, 249] width 325 height 19
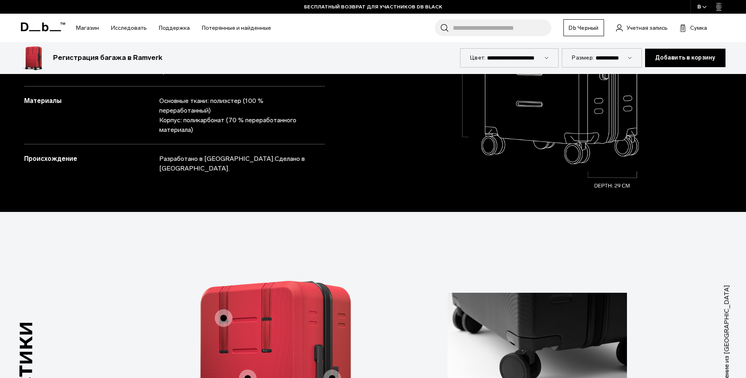
scroll to position [615, 0]
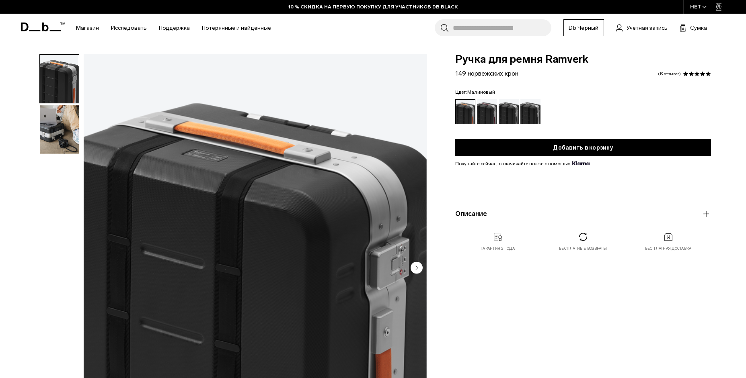
click at [488, 115] on div "Малина" at bounding box center [487, 111] width 21 height 25
click at [525, 113] on div "Гнейс" at bounding box center [531, 111] width 21 height 25
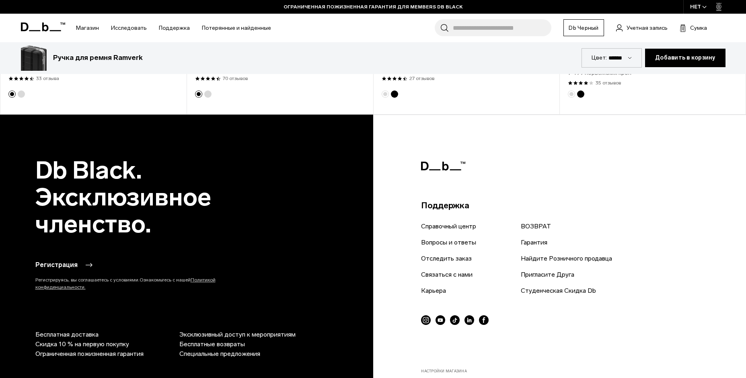
scroll to position [1167, 0]
